Goal: Task Accomplishment & Management: Use online tool/utility

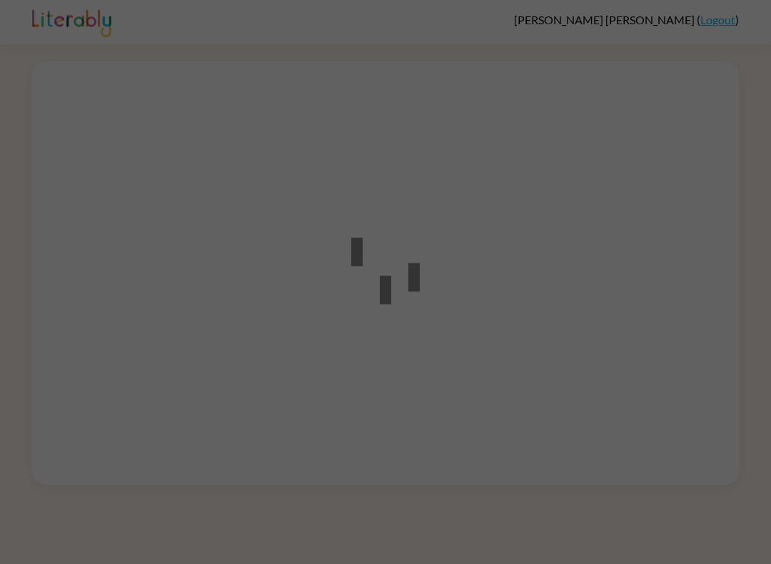
click at [672, 368] on div at bounding box center [385, 282] width 771 height 564
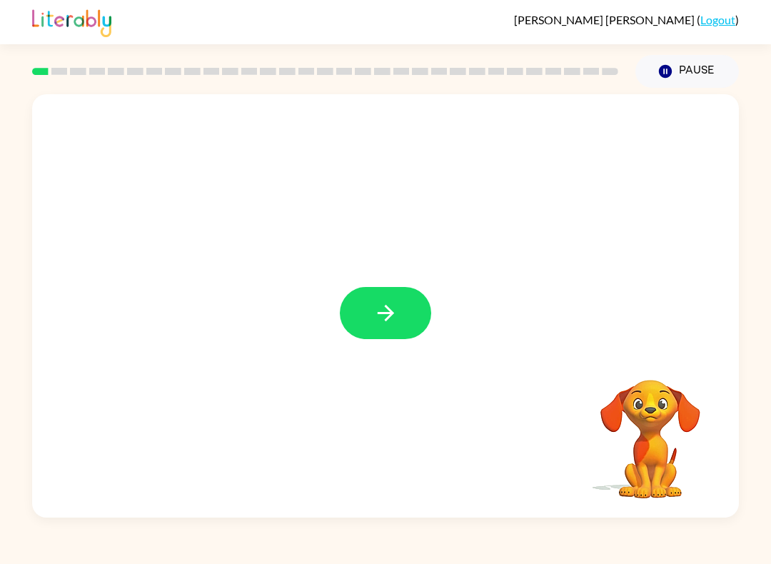
click at [400, 317] on button "button" at bounding box center [385, 313] width 91 height 52
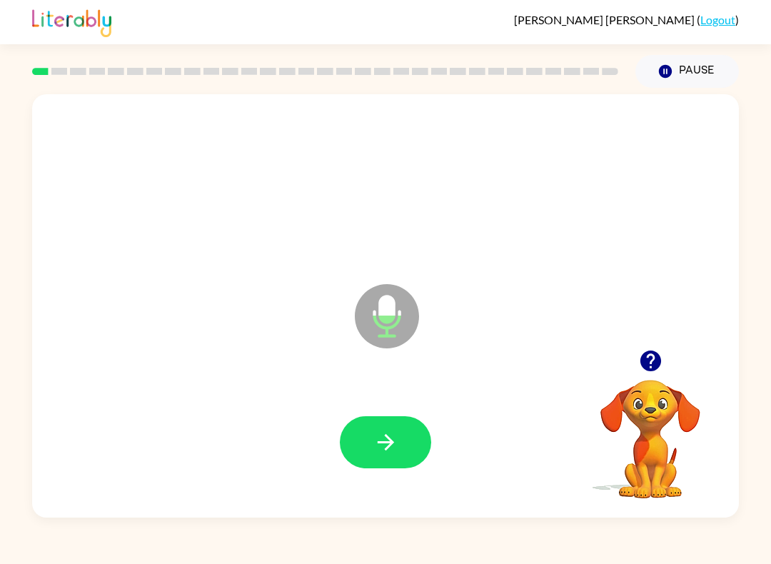
click at [392, 459] on button "button" at bounding box center [385, 442] width 91 height 52
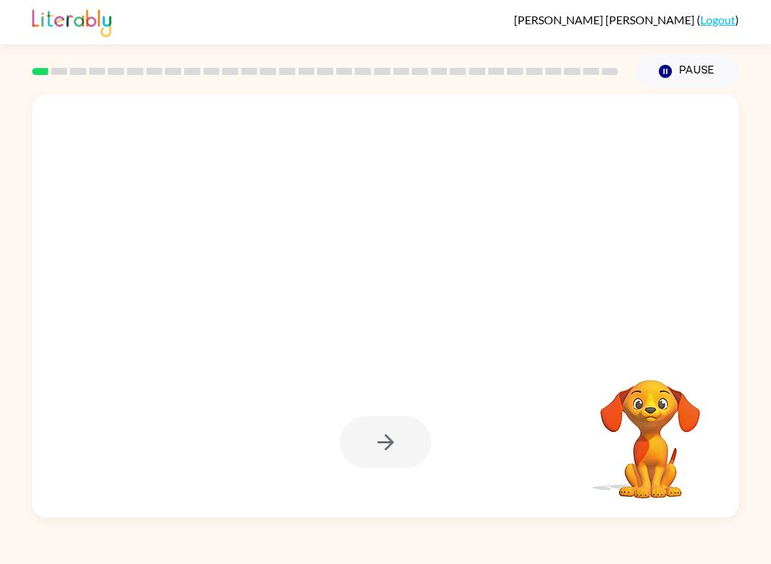
click at [397, 442] on div at bounding box center [385, 442] width 91 height 52
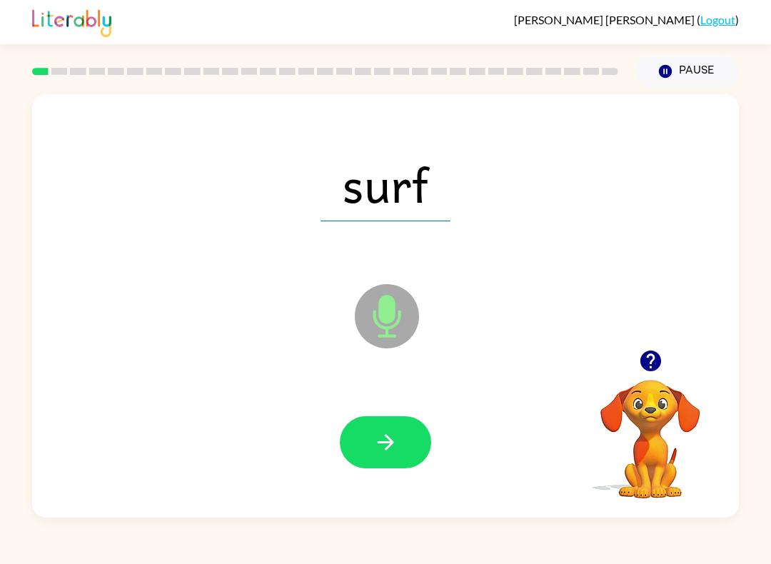
click at [391, 315] on icon "Microphone The Microphone is here when it is your turn to talk" at bounding box center [458, 333] width 214 height 107
click at [392, 314] on icon "Microphone The Microphone is here when it is your turn to talk" at bounding box center [458, 333] width 214 height 107
click at [405, 439] on button "button" at bounding box center [385, 442] width 91 height 52
click at [384, 322] on icon "Microphone The Microphone is here when it is your turn to talk" at bounding box center [458, 333] width 214 height 107
click at [410, 477] on div at bounding box center [385, 442] width 678 height 122
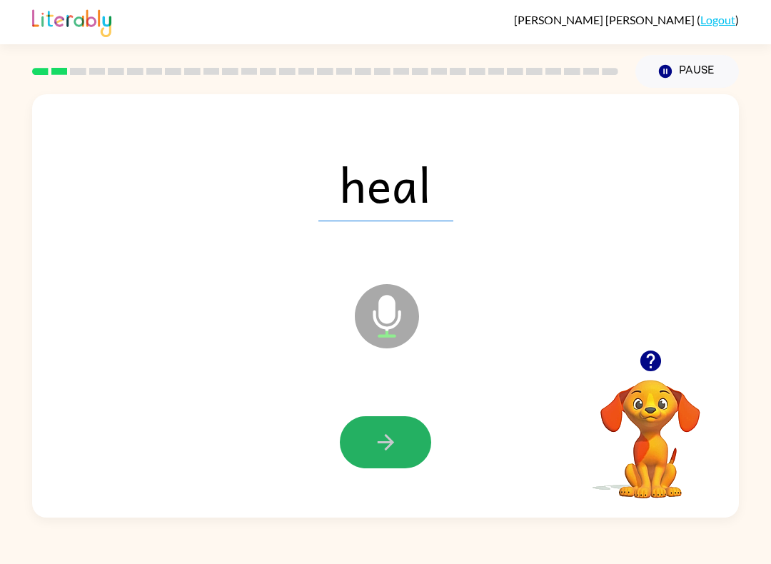
click at [407, 464] on button "button" at bounding box center [385, 442] width 91 height 52
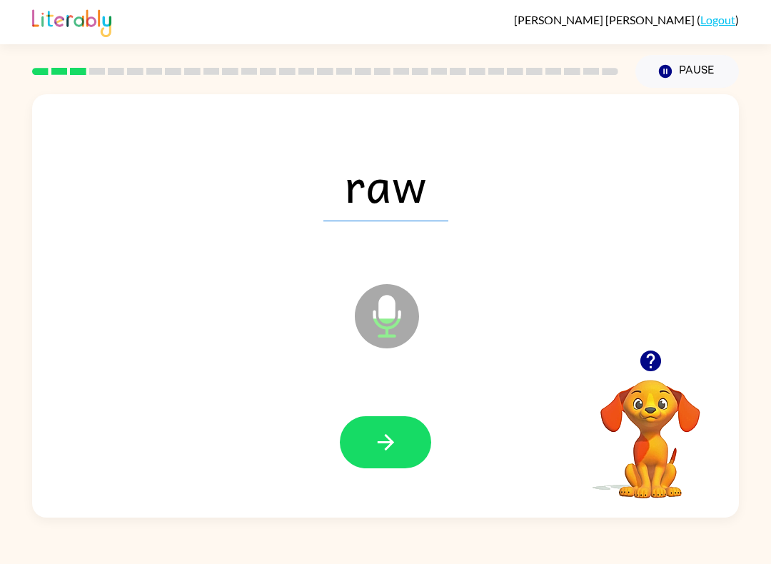
click at [398, 337] on icon at bounding box center [387, 316] width 64 height 64
click at [379, 455] on button "button" at bounding box center [385, 442] width 91 height 52
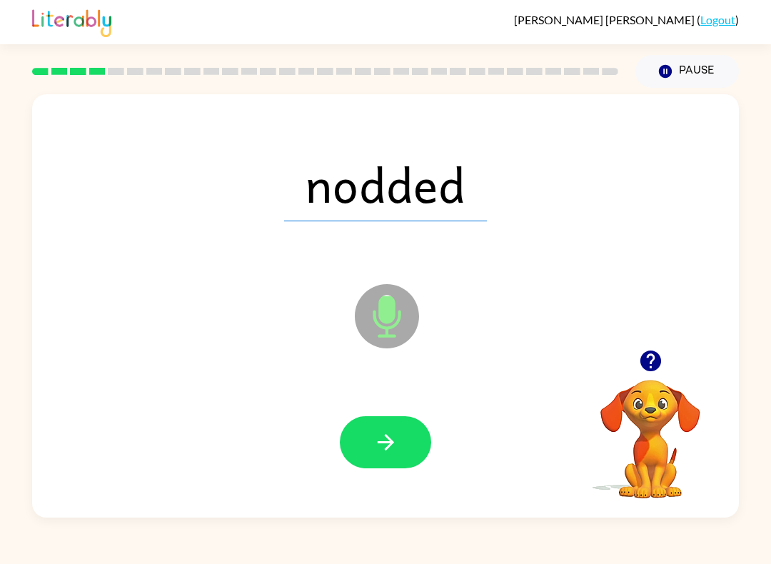
click at [377, 308] on icon at bounding box center [387, 316] width 64 height 64
click at [381, 481] on div at bounding box center [385, 442] width 678 height 122
click at [397, 436] on icon "button" at bounding box center [385, 441] width 25 height 25
click at [393, 326] on icon "Microphone The Microphone is here when it is your turn to talk" at bounding box center [458, 333] width 214 height 107
click at [390, 445] on icon "button" at bounding box center [385, 442] width 16 height 16
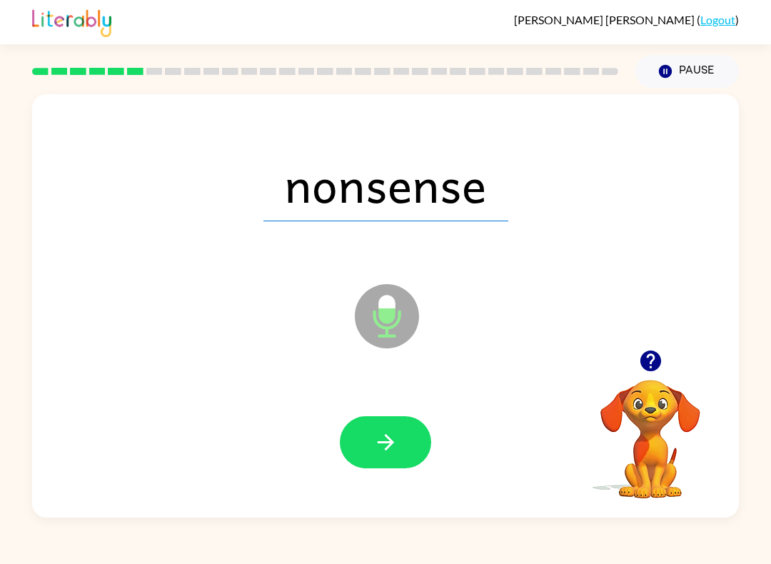
click at [387, 322] on icon "Microphone The Microphone is here when it is your turn to talk" at bounding box center [458, 333] width 214 height 107
click at [380, 443] on icon "button" at bounding box center [385, 442] width 16 height 16
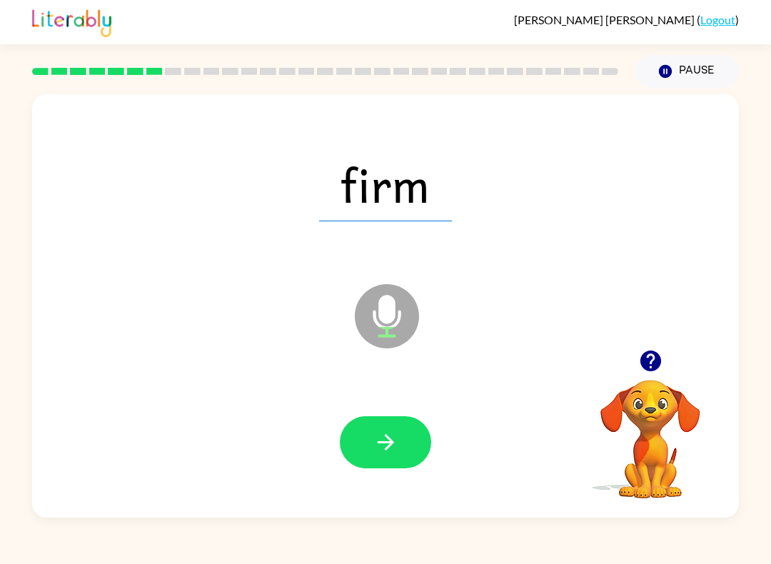
click at [400, 446] on button "button" at bounding box center [385, 442] width 91 height 52
click at [392, 430] on icon "button" at bounding box center [385, 441] width 25 height 25
click at [380, 440] on icon "button" at bounding box center [385, 441] width 25 height 25
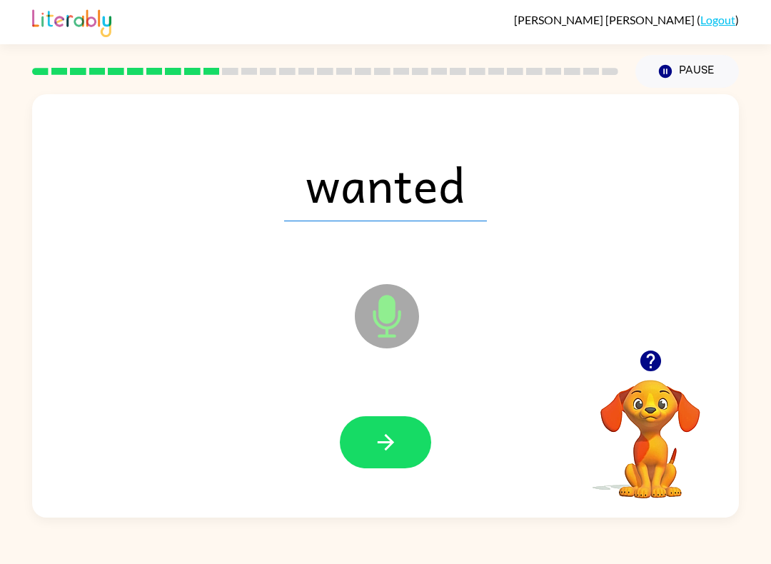
click at [380, 450] on icon "button" at bounding box center [385, 441] width 25 height 25
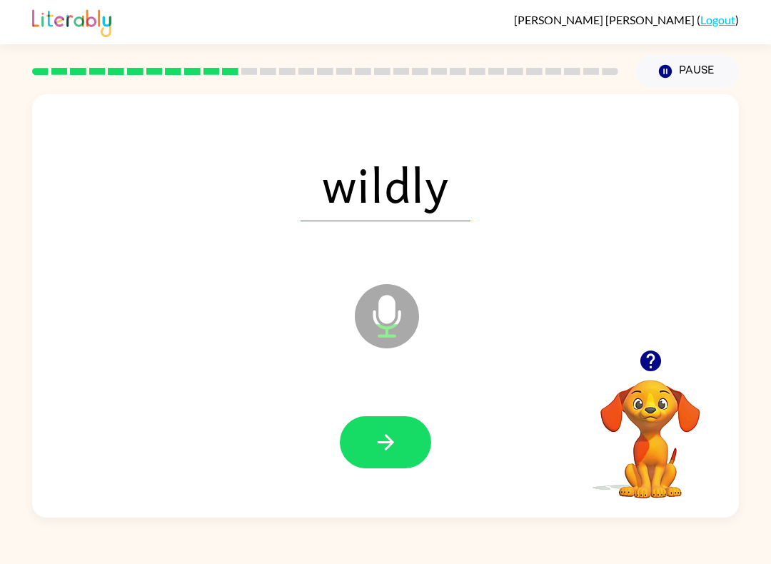
click at [384, 442] on icon "button" at bounding box center [385, 442] width 16 height 16
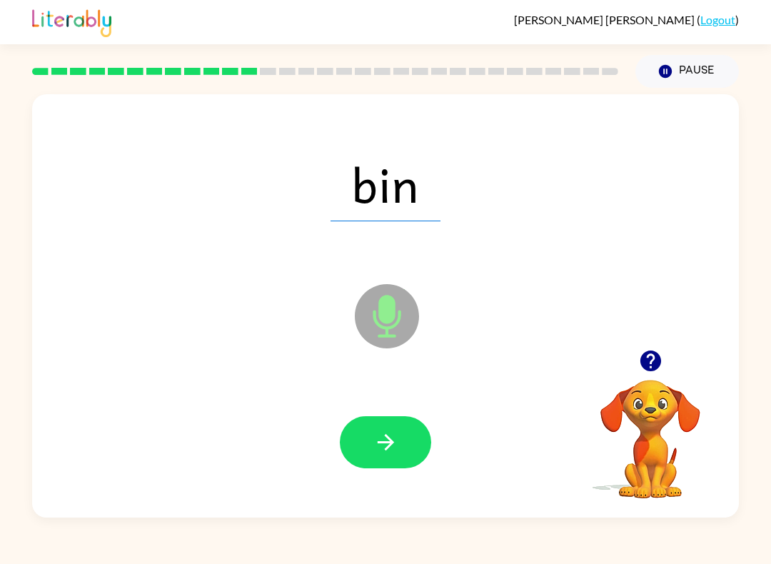
click at [397, 436] on icon "button" at bounding box center [385, 441] width 25 height 25
click at [392, 442] on icon "button" at bounding box center [385, 442] width 16 height 16
click at [372, 443] on button "button" at bounding box center [385, 442] width 91 height 52
click at [382, 447] on icon "button" at bounding box center [385, 441] width 25 height 25
click at [376, 444] on icon "button" at bounding box center [385, 441] width 25 height 25
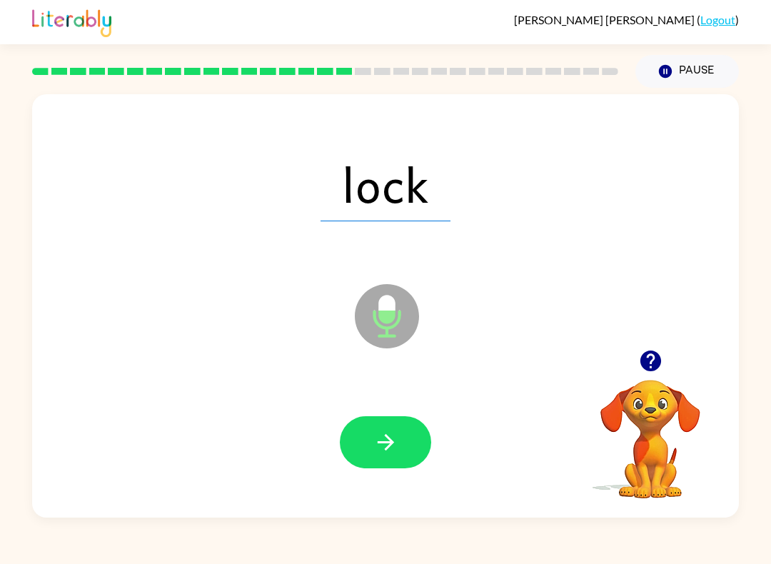
click at [374, 447] on icon "button" at bounding box center [385, 441] width 25 height 25
click at [383, 441] on icon "button" at bounding box center [385, 441] width 25 height 25
click at [385, 440] on icon "button" at bounding box center [385, 441] width 25 height 25
click at [389, 462] on button "button" at bounding box center [385, 442] width 91 height 52
click at [373, 432] on icon "button" at bounding box center [385, 441] width 25 height 25
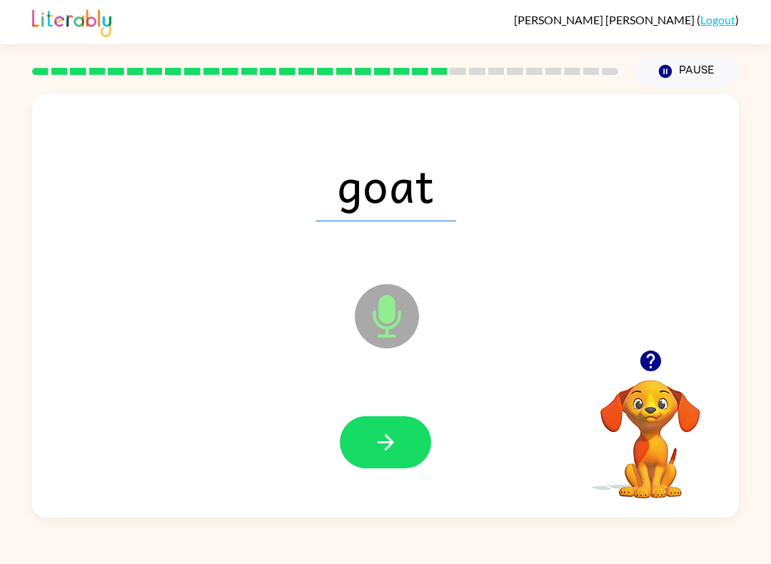
click at [392, 446] on icon "button" at bounding box center [385, 441] width 25 height 25
click at [393, 434] on icon "button" at bounding box center [385, 441] width 25 height 25
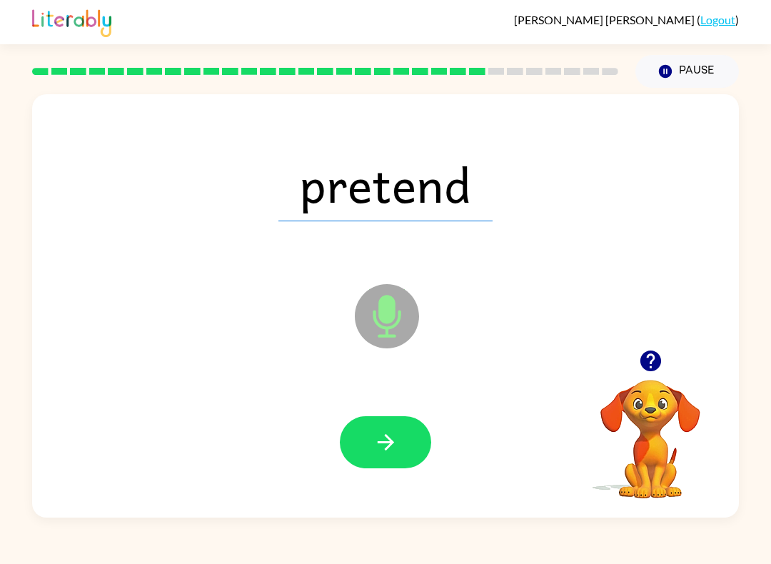
click at [385, 435] on icon "button" at bounding box center [385, 441] width 25 height 25
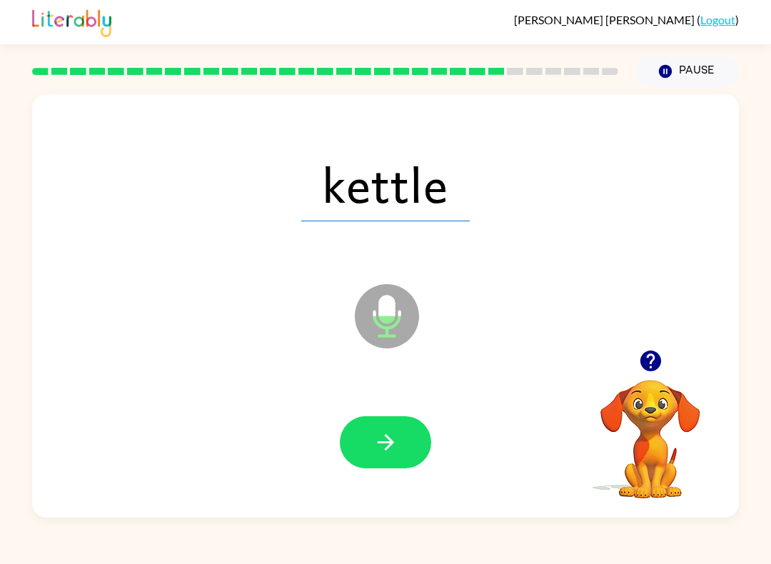
click at [383, 458] on button "button" at bounding box center [385, 442] width 91 height 52
click at [387, 451] on icon "button" at bounding box center [385, 441] width 25 height 25
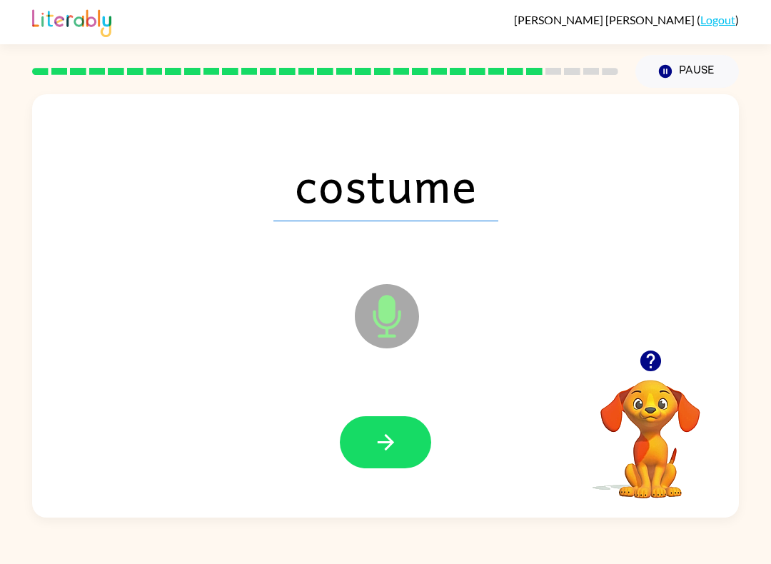
click at [393, 447] on icon "button" at bounding box center [385, 441] width 25 height 25
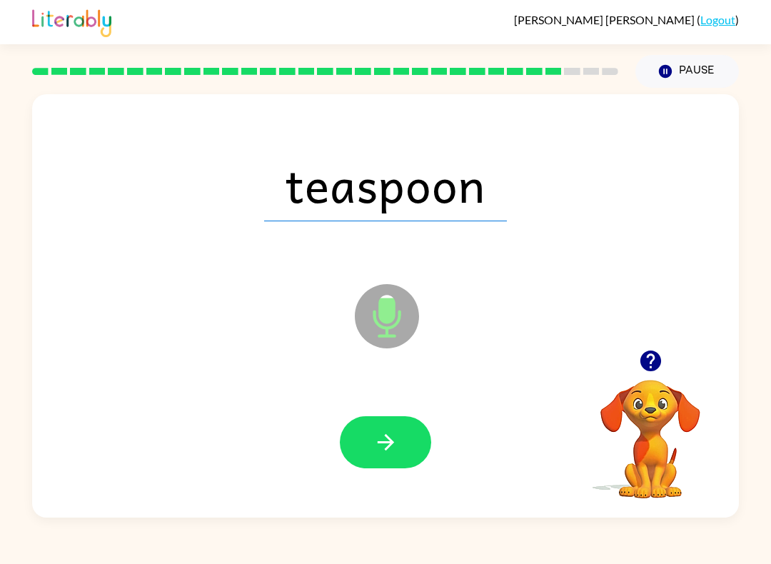
click at [390, 439] on icon "button" at bounding box center [385, 442] width 16 height 16
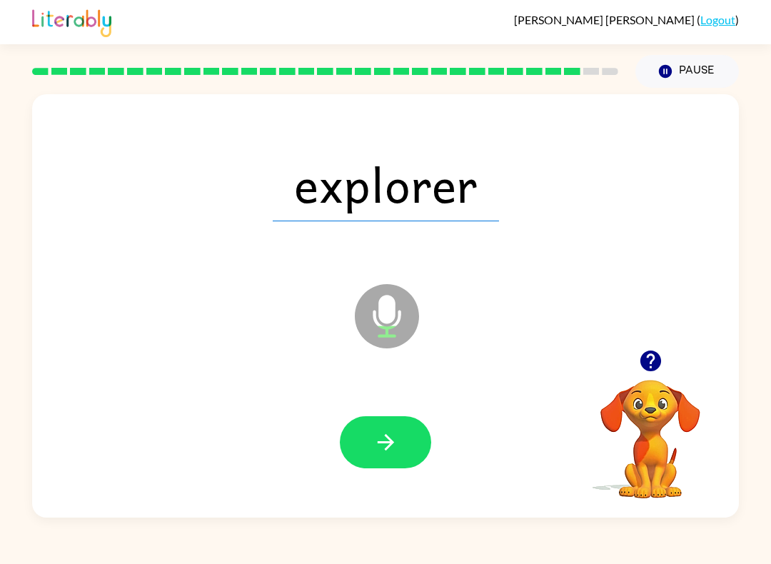
click at [369, 446] on button "button" at bounding box center [385, 442] width 91 height 52
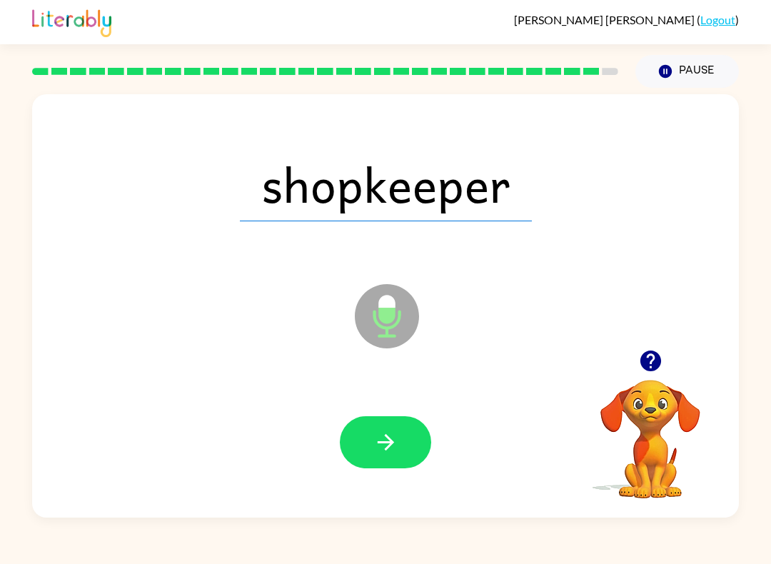
click at [385, 442] on icon "button" at bounding box center [385, 441] width 25 height 25
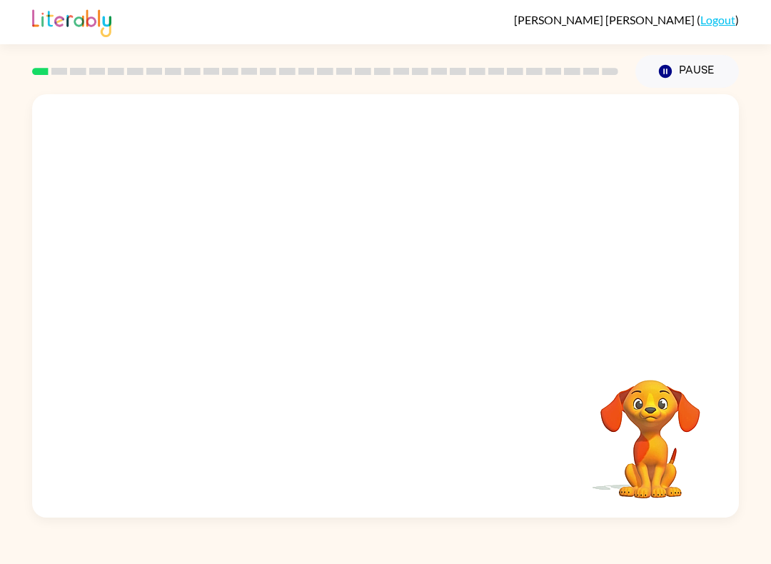
click at [656, 405] on video "Your browser must support playing .mp4 files to use Literably. Please try using…" at bounding box center [650, 428] width 143 height 143
click at [345, 233] on video "Your browser must support playing .mp4 files to use Literably. Please try using…" at bounding box center [385, 221] width 706 height 255
click at [387, 304] on div at bounding box center [385, 313] width 91 height 52
click at [397, 305] on div at bounding box center [385, 313] width 91 height 52
click at [394, 311] on icon "button" at bounding box center [385, 312] width 25 height 25
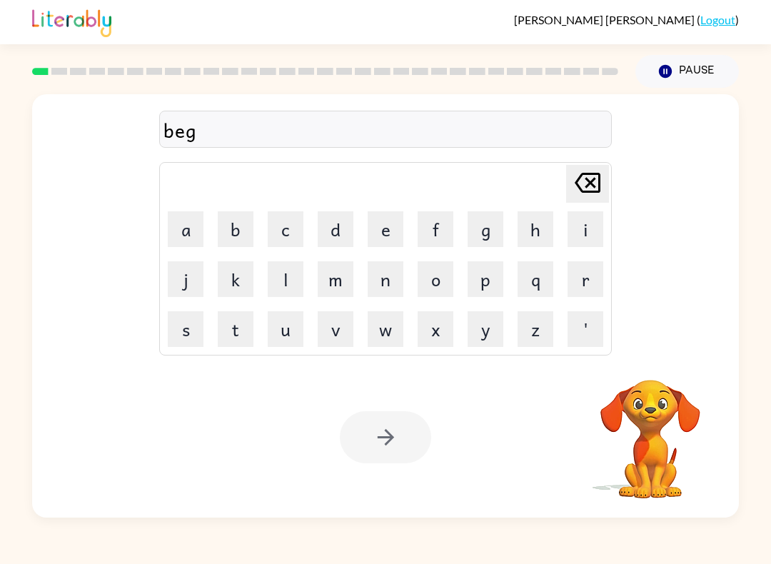
click at [398, 450] on div at bounding box center [385, 437] width 91 height 52
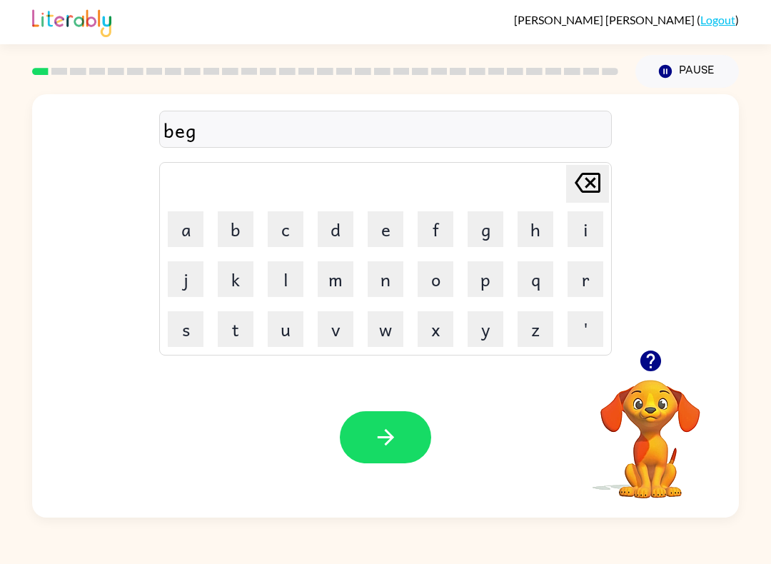
click at [402, 433] on button "button" at bounding box center [385, 437] width 91 height 52
click at [390, 437] on icon "button" at bounding box center [385, 436] width 25 height 25
click at [397, 459] on button "button" at bounding box center [385, 437] width 91 height 52
click at [388, 442] on icon "button" at bounding box center [385, 437] width 16 height 16
click at [395, 458] on button "button" at bounding box center [385, 437] width 91 height 52
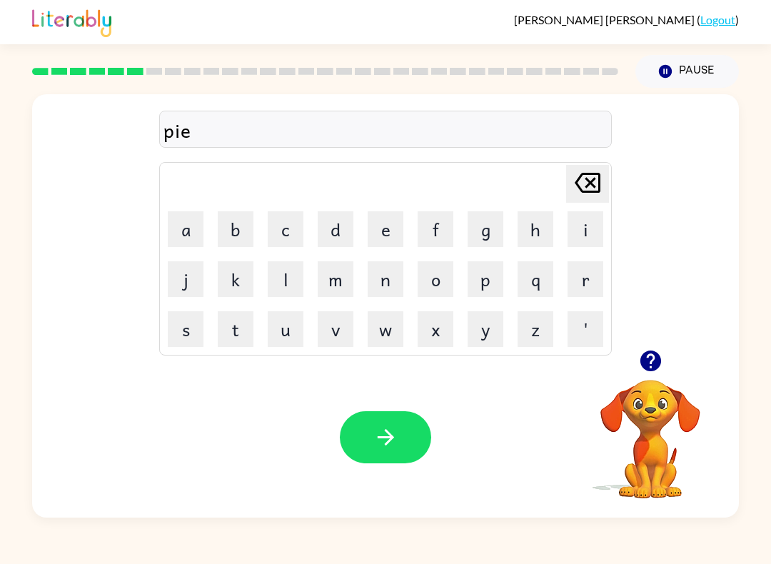
click at [380, 429] on icon "button" at bounding box center [385, 436] width 25 height 25
click at [402, 440] on button "button" at bounding box center [385, 437] width 91 height 52
click at [405, 450] on button "button" at bounding box center [385, 437] width 91 height 52
click at [358, 423] on button "button" at bounding box center [385, 437] width 91 height 52
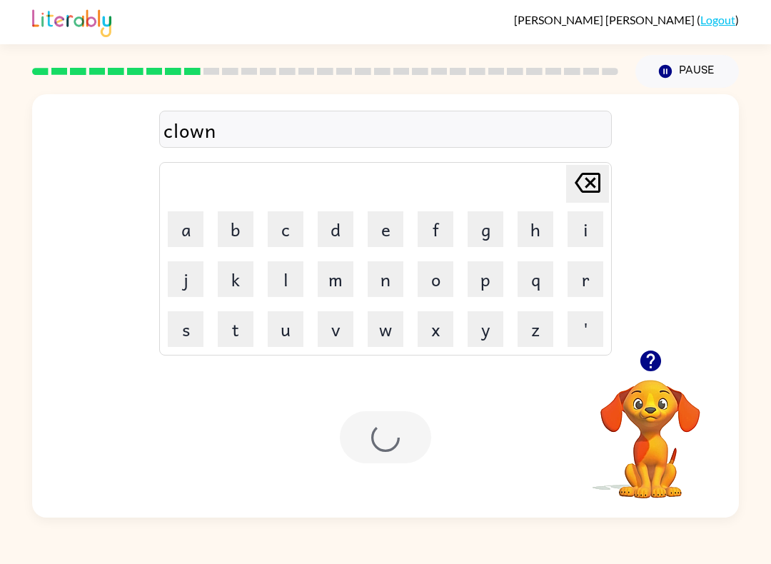
click at [400, 449] on div at bounding box center [385, 437] width 91 height 52
click at [402, 437] on button "button" at bounding box center [385, 437] width 91 height 52
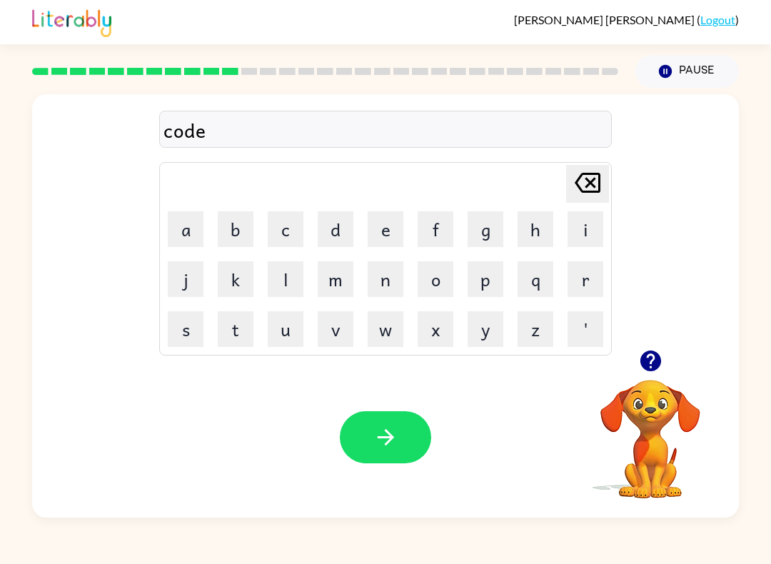
click at [387, 437] on icon "button" at bounding box center [385, 436] width 25 height 25
click at [387, 443] on icon "button" at bounding box center [385, 437] width 16 height 16
click at [387, 422] on button "button" at bounding box center [385, 437] width 91 height 52
click at [399, 427] on button "button" at bounding box center [385, 437] width 91 height 52
click at [371, 454] on button "button" at bounding box center [385, 437] width 91 height 52
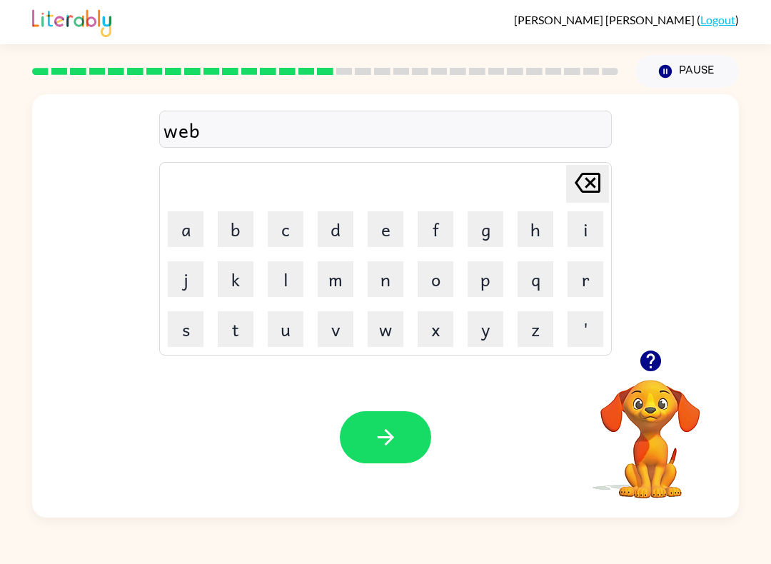
click at [396, 445] on icon "button" at bounding box center [385, 436] width 25 height 25
click at [402, 463] on button "button" at bounding box center [385, 437] width 91 height 52
click at [380, 425] on icon "button" at bounding box center [385, 436] width 25 height 25
click at [386, 462] on button "button" at bounding box center [385, 437] width 91 height 52
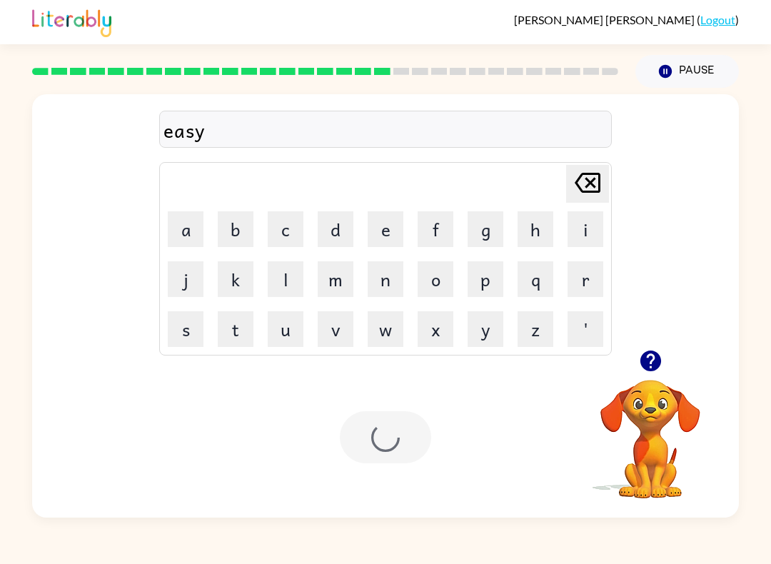
click at [390, 420] on div at bounding box center [385, 437] width 91 height 52
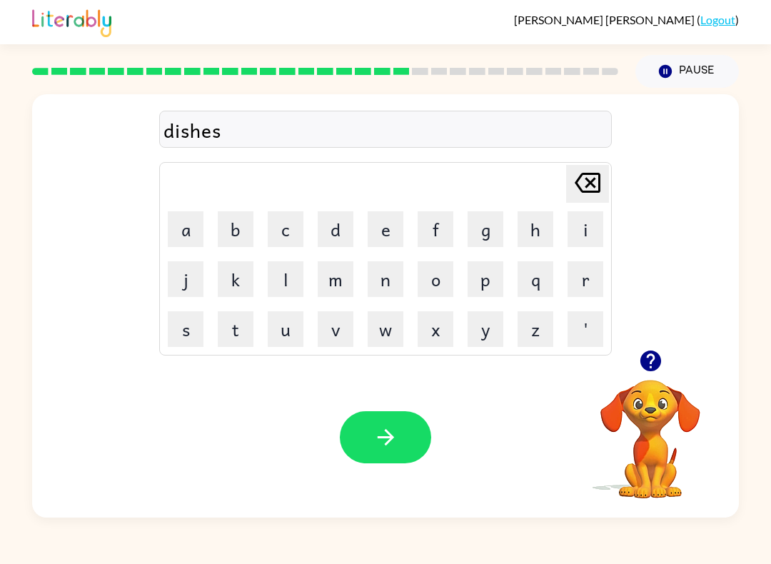
click at [400, 431] on button "button" at bounding box center [385, 437] width 91 height 52
click at [383, 433] on icon "button" at bounding box center [385, 436] width 25 height 25
click at [404, 429] on button "button" at bounding box center [385, 437] width 91 height 52
click at [405, 420] on button "button" at bounding box center [385, 437] width 91 height 52
click at [389, 442] on icon "button" at bounding box center [385, 437] width 16 height 16
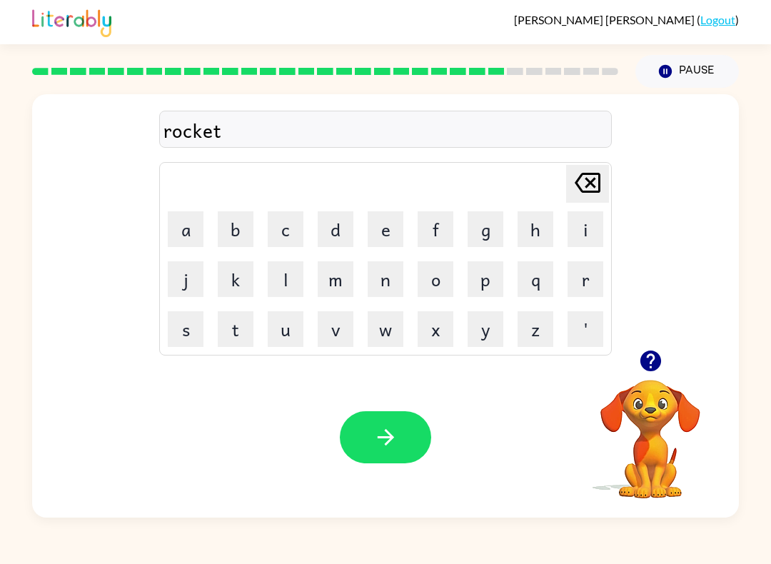
click at [384, 424] on button "button" at bounding box center [385, 437] width 91 height 52
click at [403, 435] on button "button" at bounding box center [385, 437] width 91 height 52
click at [392, 439] on icon "button" at bounding box center [385, 437] width 16 height 16
click at [373, 434] on icon "button" at bounding box center [385, 436] width 25 height 25
click at [400, 450] on button "button" at bounding box center [385, 437] width 91 height 52
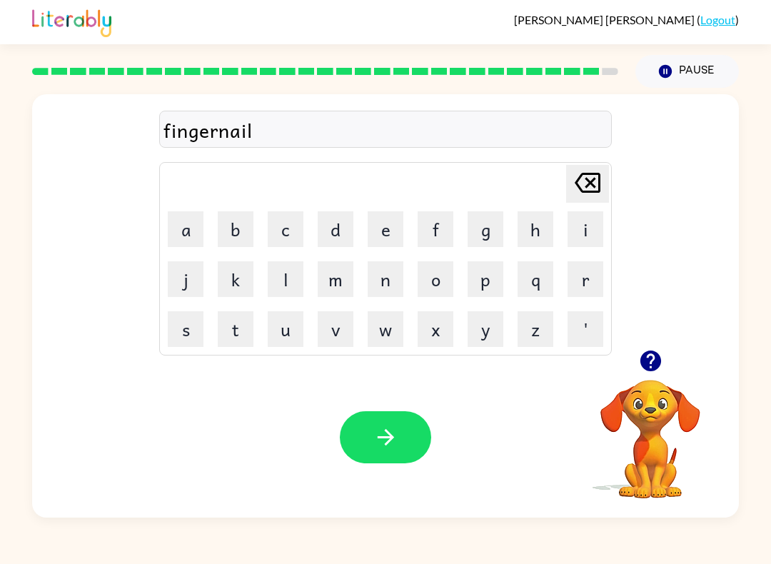
click at [388, 432] on icon "button" at bounding box center [385, 436] width 25 height 25
